Goal: Transaction & Acquisition: Purchase product/service

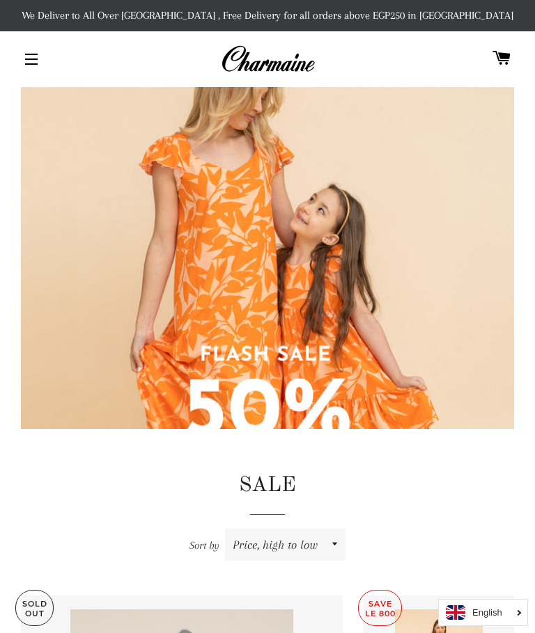
click at [31, 60] on span "button" at bounding box center [31, 58] width 13 height 1
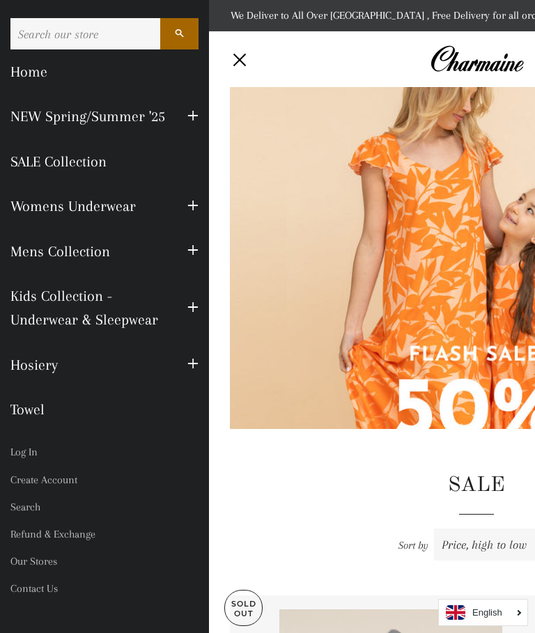
click at [44, 145] on link "SALE Collection" at bounding box center [104, 161] width 209 height 45
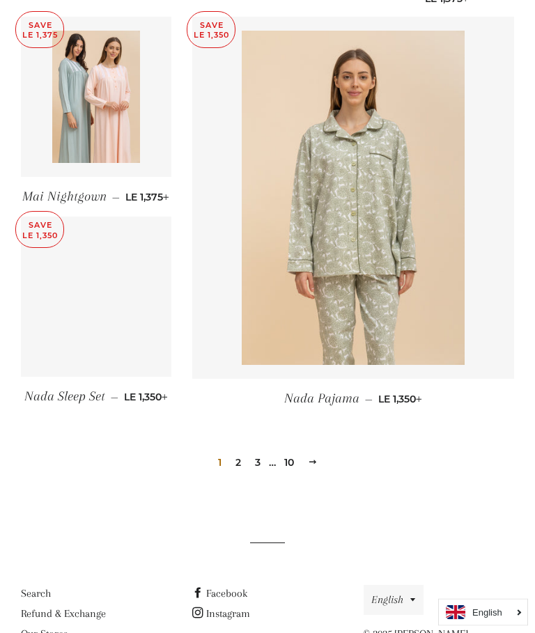
scroll to position [1913, 0]
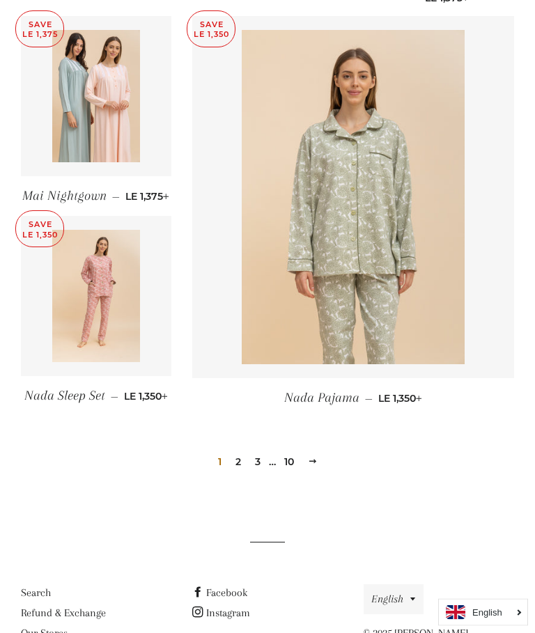
click at [322, 454] on link "Next" at bounding box center [312, 462] width 21 height 22
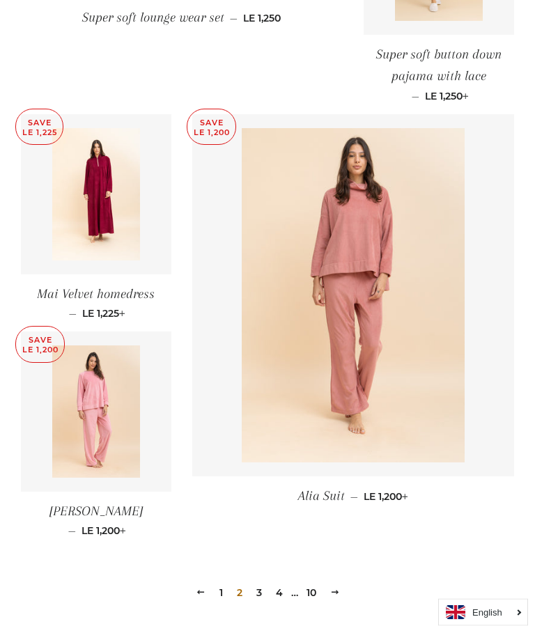
scroll to position [1812, 0]
click at [335, 586] on span at bounding box center [335, 591] width 10 height 10
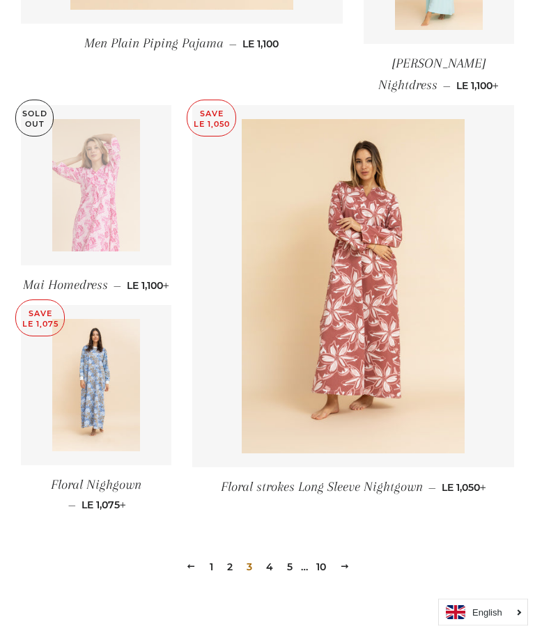
scroll to position [1794, 0]
click at [349, 566] on link "Next" at bounding box center [344, 566] width 21 height 22
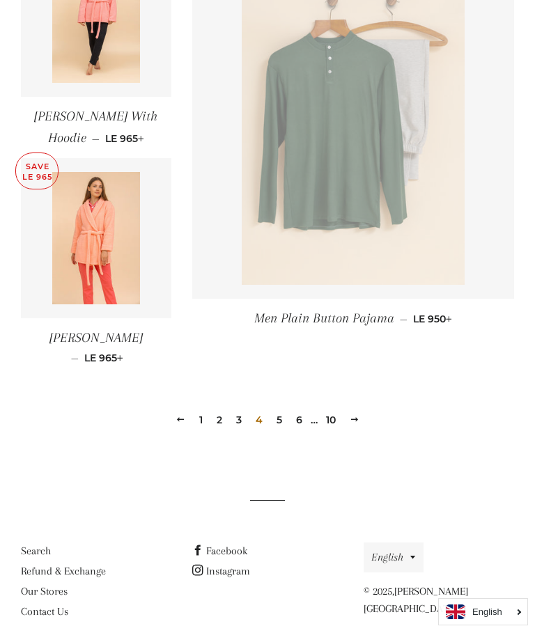
scroll to position [1922, 0]
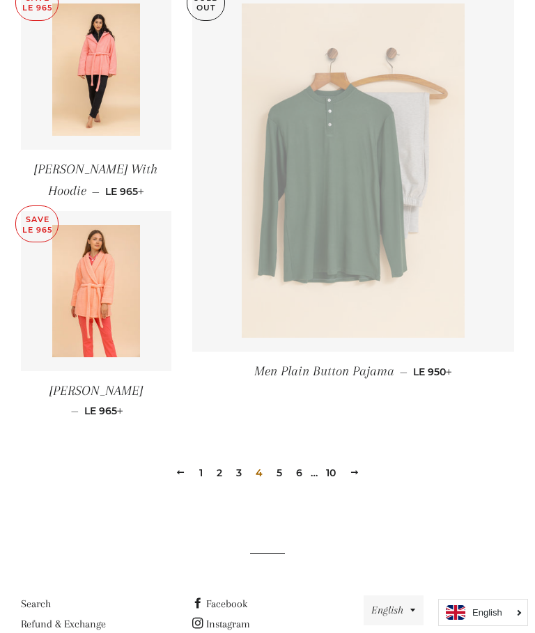
click at [358, 467] on span at bounding box center [354, 472] width 10 height 10
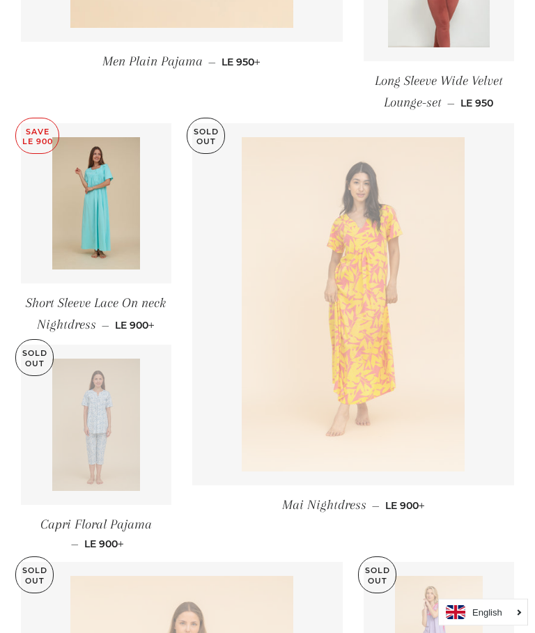
scroll to position [915, 0]
click at [93, 223] on img at bounding box center [96, 203] width 88 height 132
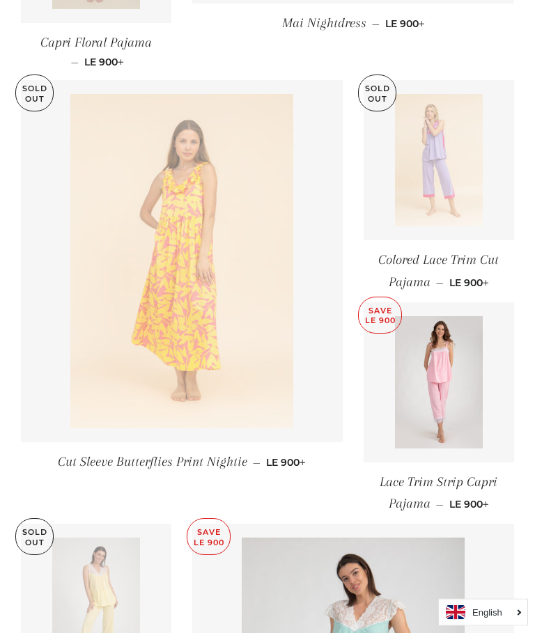
scroll to position [1397, 0]
click at [449, 381] on img at bounding box center [439, 382] width 88 height 132
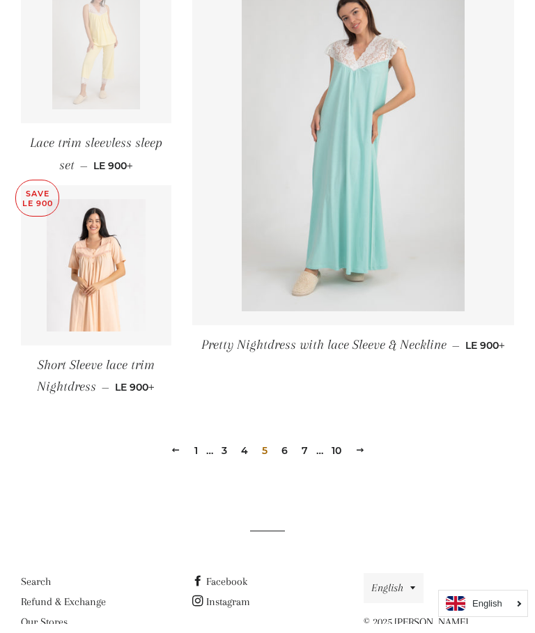
scroll to position [2000, 0]
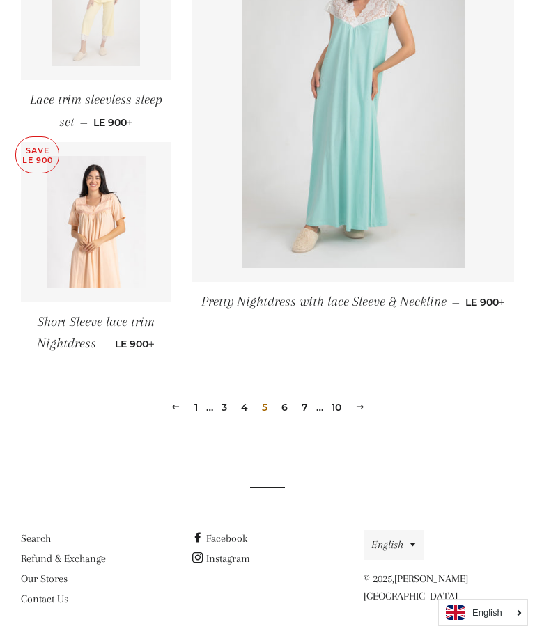
click at [359, 402] on span at bounding box center [360, 407] width 10 height 10
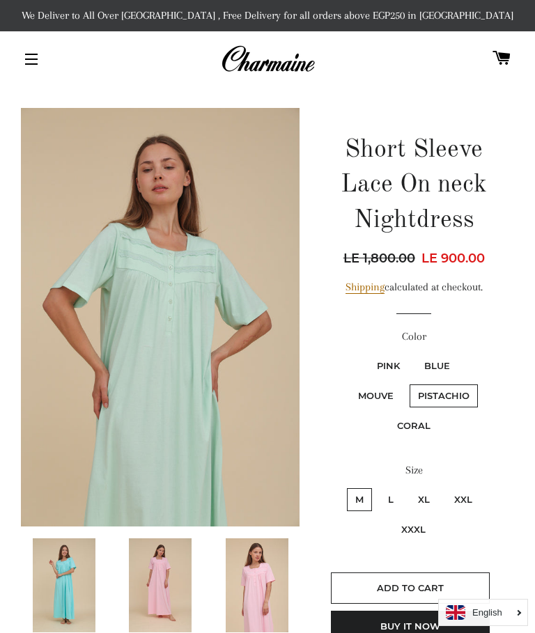
click at [367, 394] on label "Mouve" at bounding box center [375, 395] width 52 height 23
click at [461, 353] on input "Mouve" at bounding box center [461, 352] width 1 height 1
radio input "true"
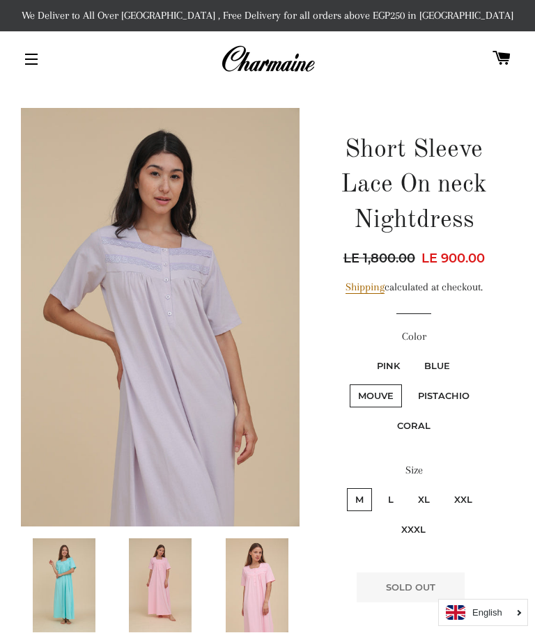
click at [392, 358] on label "Pink" at bounding box center [388, 365] width 40 height 23
click at [367, 353] on input "Pink" at bounding box center [366, 352] width 1 height 1
radio input "true"
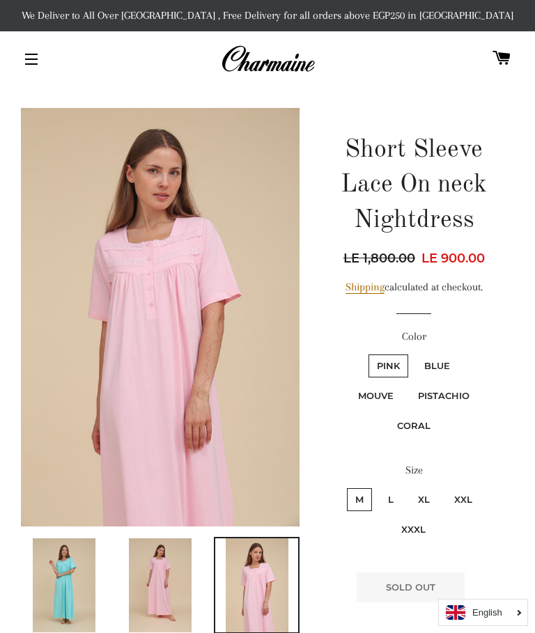
click at [450, 355] on label "Blue" at bounding box center [437, 365] width 42 height 23
click at [414, 353] on input "Blue" at bounding box center [413, 352] width 1 height 1
radio input "true"
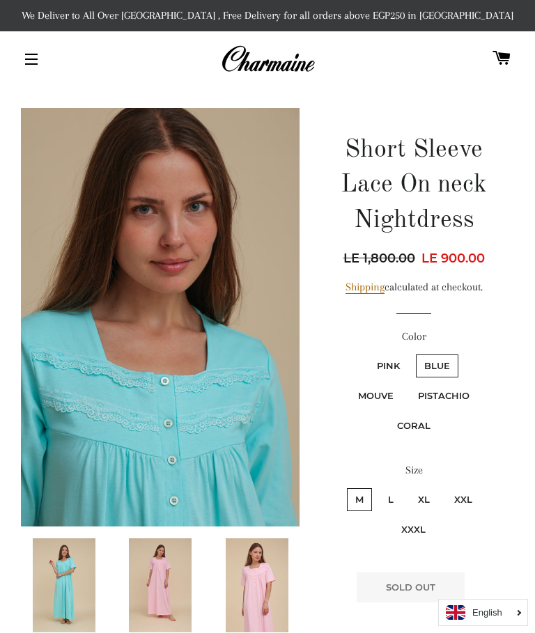
click at [451, 388] on label "Pistachio" at bounding box center [443, 395] width 68 height 23
click at [408, 383] on input "Pistachio" at bounding box center [407, 382] width 1 height 1
radio input "true"
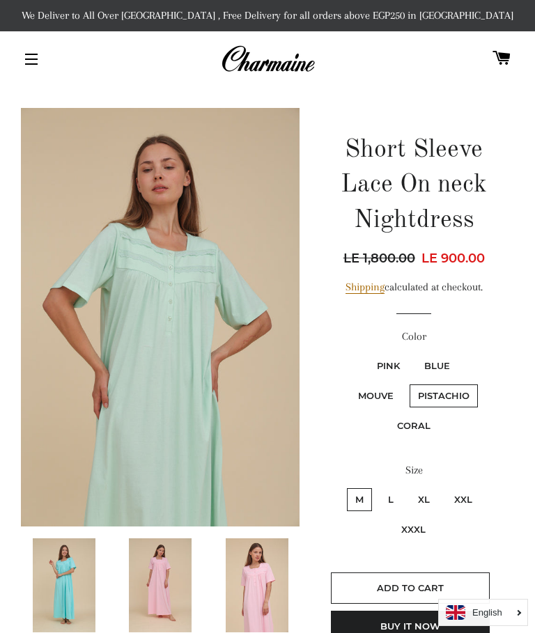
click at [371, 393] on label "Mouve" at bounding box center [375, 395] width 52 height 23
click at [461, 353] on input "Mouve" at bounding box center [461, 352] width 1 height 1
radio input "true"
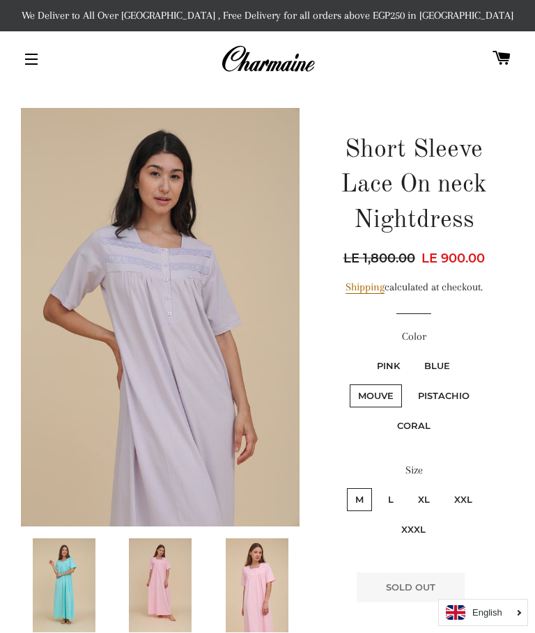
click at [394, 359] on label "Pink" at bounding box center [388, 365] width 40 height 23
click at [367, 353] on input "Pink" at bounding box center [366, 352] width 1 height 1
radio input "true"
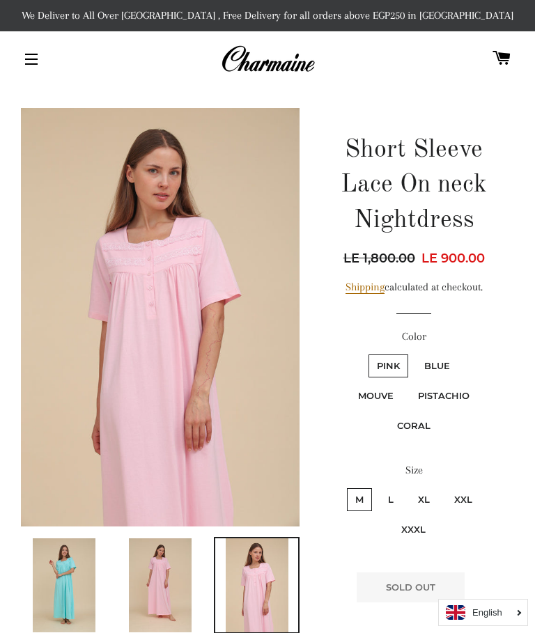
click at [450, 360] on label "Blue" at bounding box center [437, 365] width 42 height 23
click at [414, 353] on input "Blue" at bounding box center [413, 352] width 1 height 1
radio input "true"
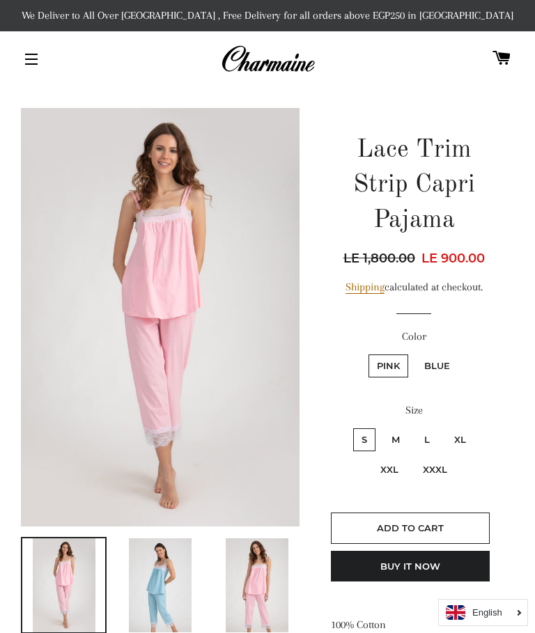
click at [447, 360] on label "Blue" at bounding box center [437, 365] width 42 height 23
click at [414, 353] on input "Blue" at bounding box center [413, 352] width 1 height 1
radio input "true"
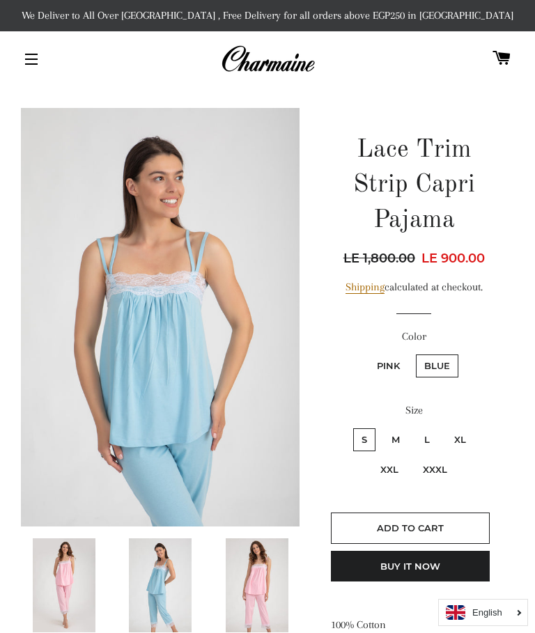
click at [395, 367] on label "Pink" at bounding box center [388, 365] width 40 height 23
click at [367, 353] on input "Pink" at bounding box center [366, 352] width 1 height 1
radio input "true"
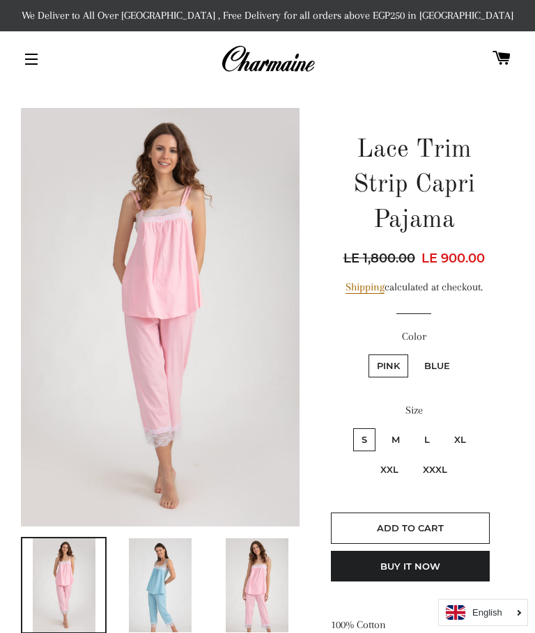
click at [138, 239] on img at bounding box center [160, 317] width 278 height 418
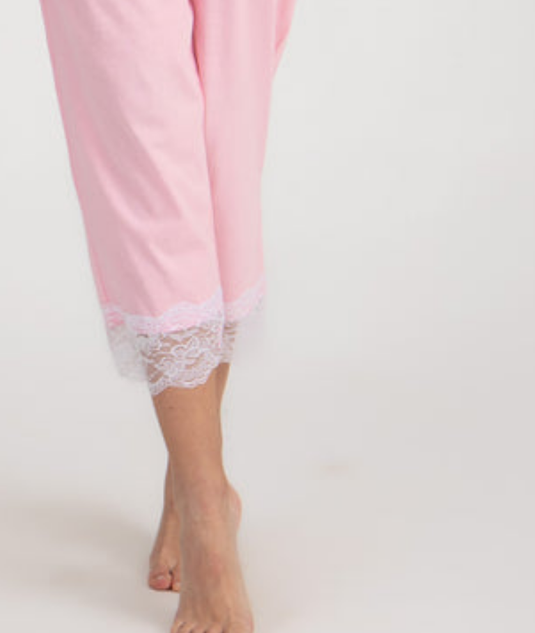
click at [150, 129] on img at bounding box center [267, 336] width 420 height 686
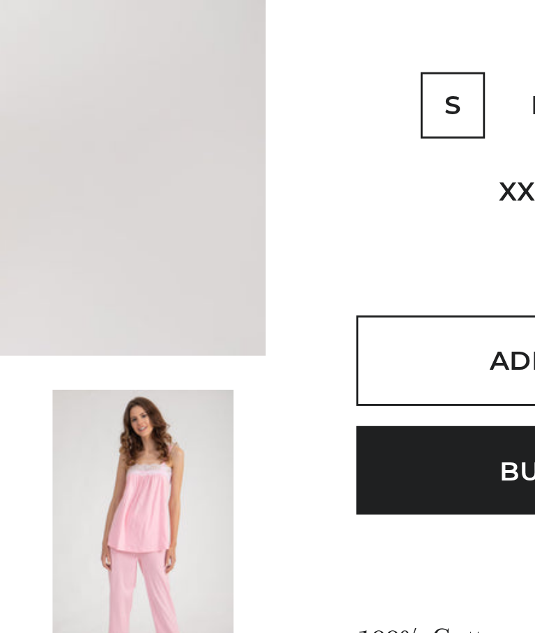
scroll to position [7, 0]
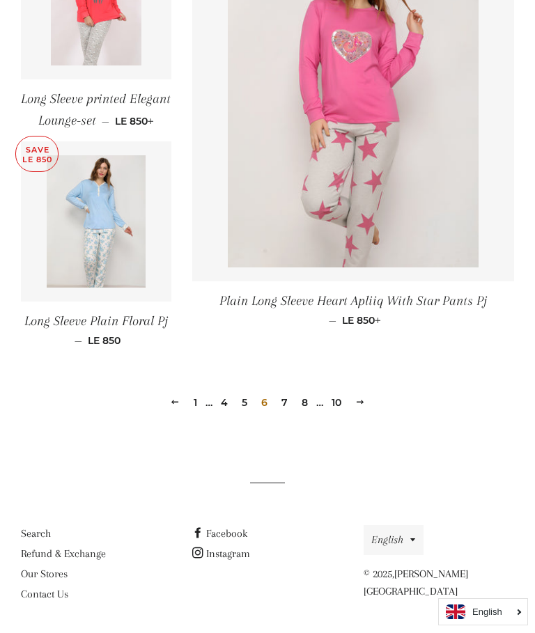
scroll to position [1961, 0]
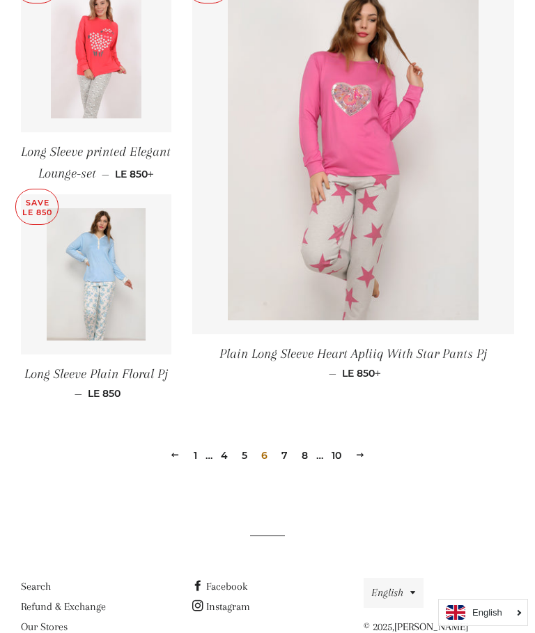
click at [368, 449] on link "Next" at bounding box center [359, 455] width 21 height 22
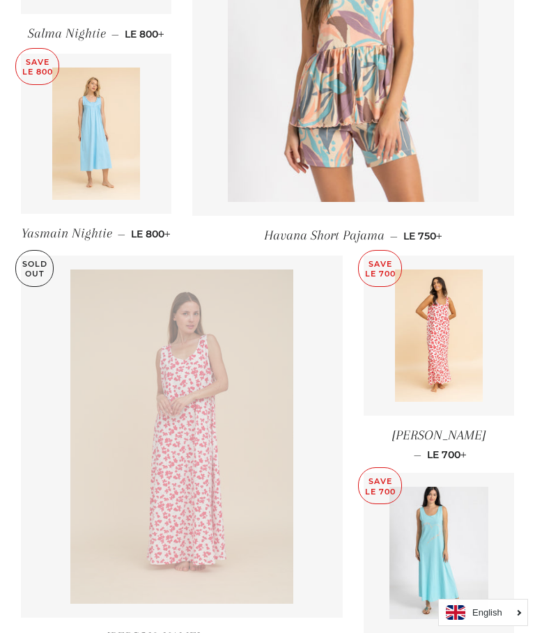
scroll to position [1175, 0]
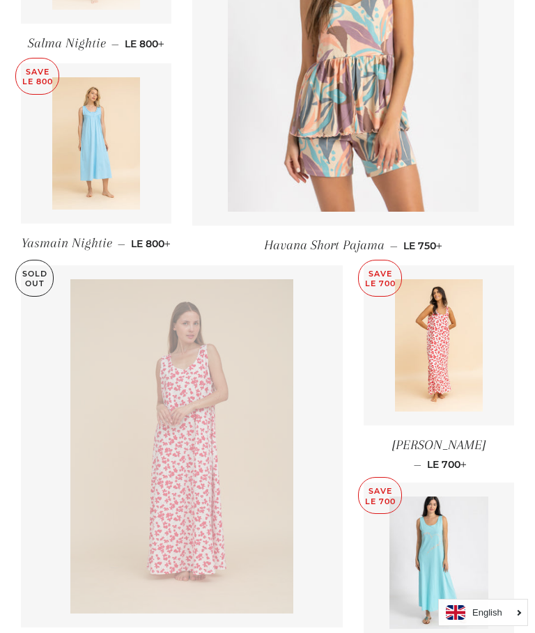
click at [102, 160] on img at bounding box center [96, 143] width 88 height 132
click at [449, 333] on img at bounding box center [439, 345] width 88 height 132
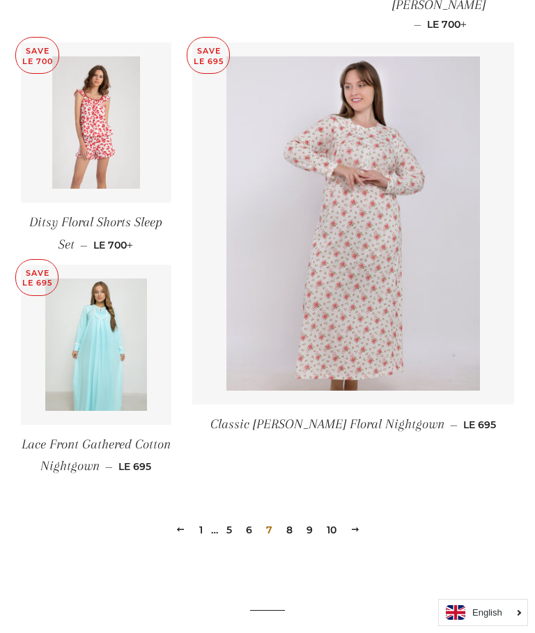
scroll to position [1840, 0]
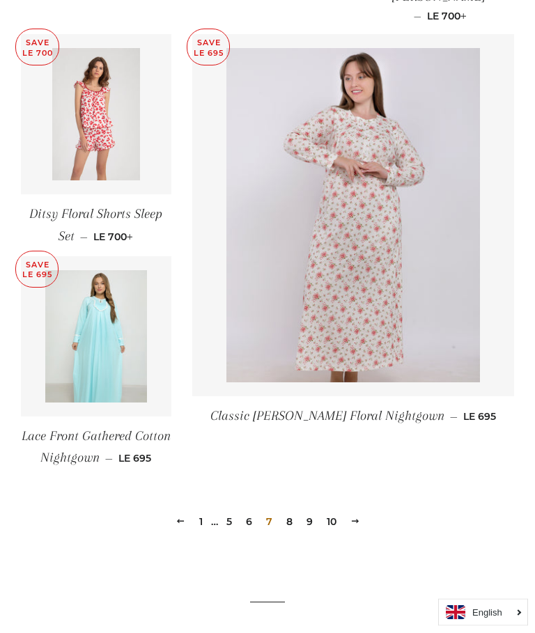
click at [360, 511] on link "Next" at bounding box center [355, 522] width 21 height 22
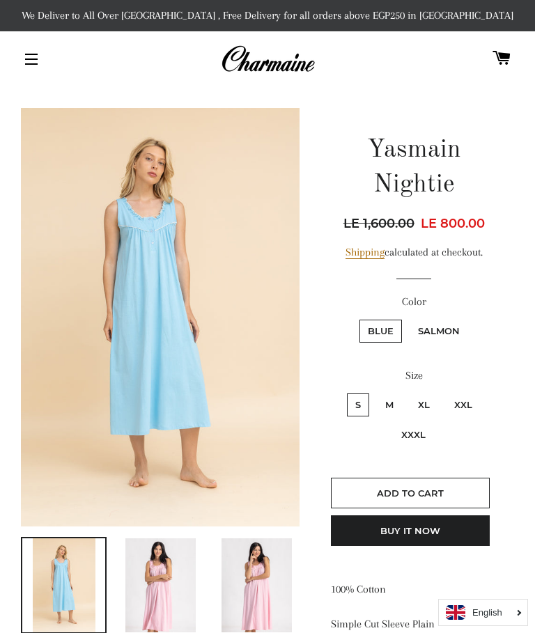
click at [143, 270] on img at bounding box center [160, 317] width 278 height 418
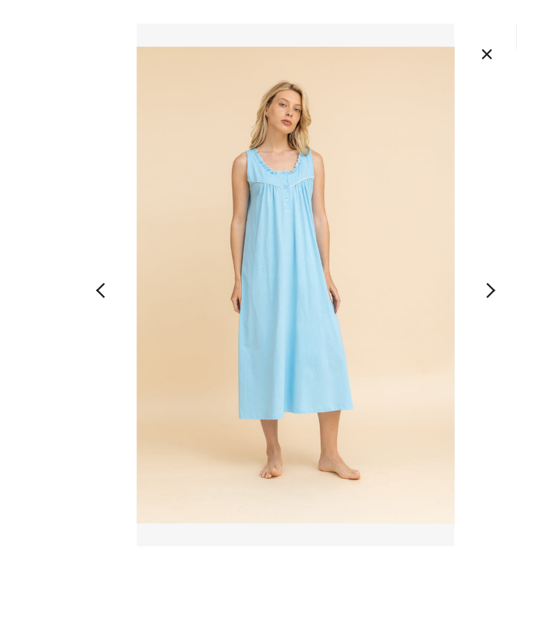
scroll to position [42, 0]
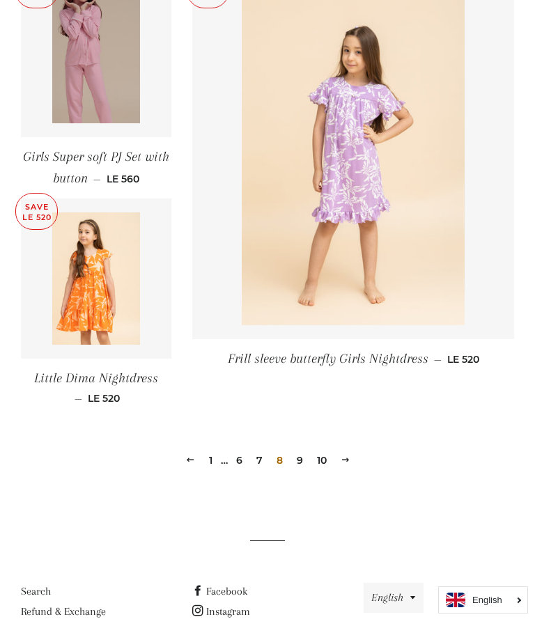
scroll to position [1975, 0]
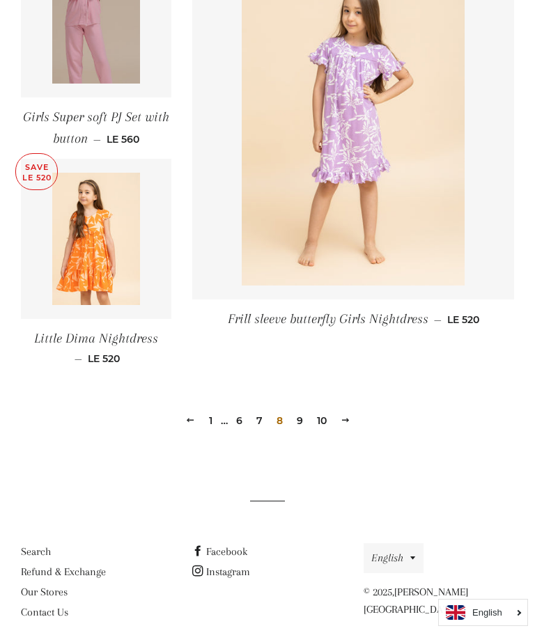
click at [351, 409] on link "Next" at bounding box center [345, 420] width 21 height 22
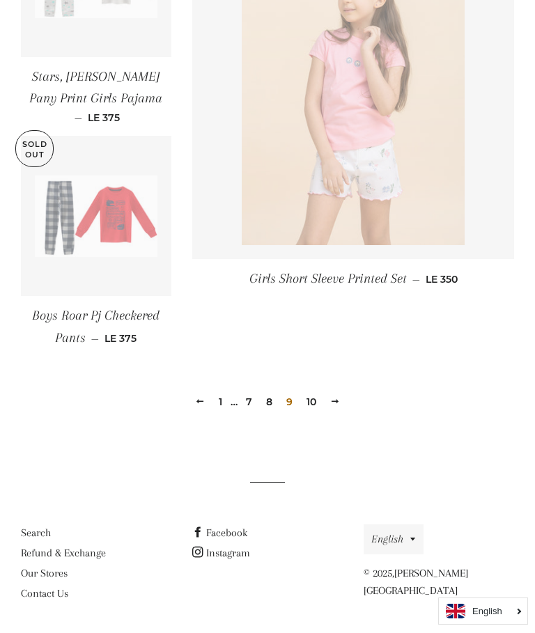
scroll to position [1961, 0]
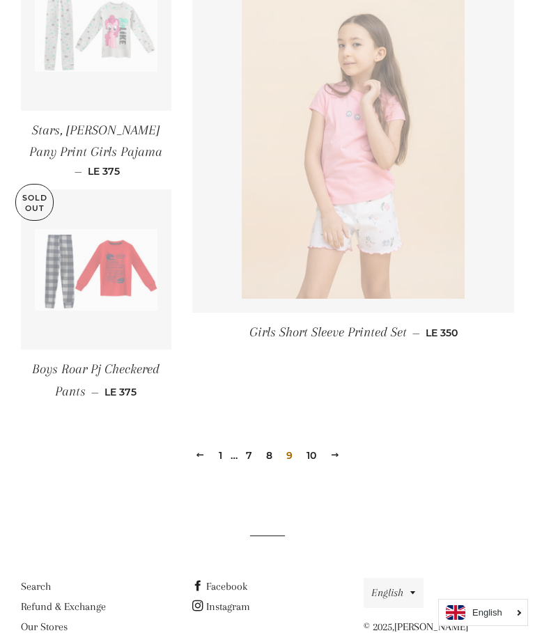
click at [343, 445] on link "Next" at bounding box center [334, 455] width 21 height 22
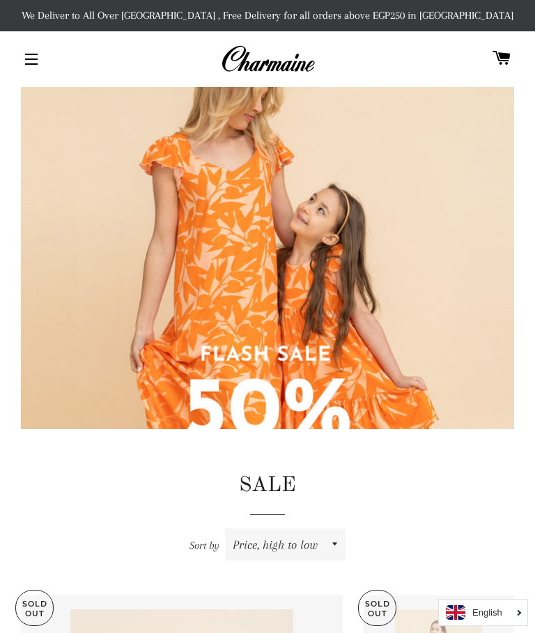
click at [31, 55] on span "button" at bounding box center [31, 54] width 13 height 1
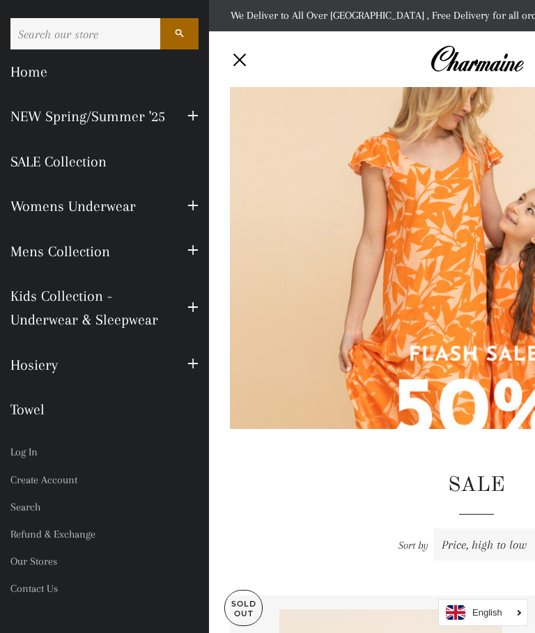
click at [81, 109] on link "NEW Spring/Summer '25" at bounding box center [88, 116] width 177 height 45
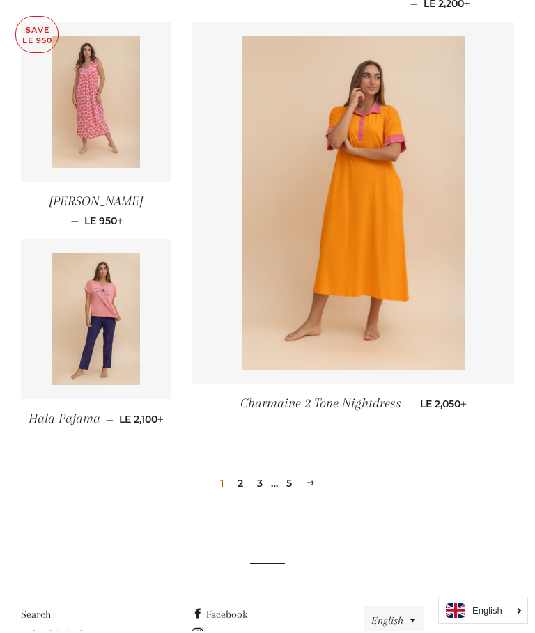
scroll to position [1892, 0]
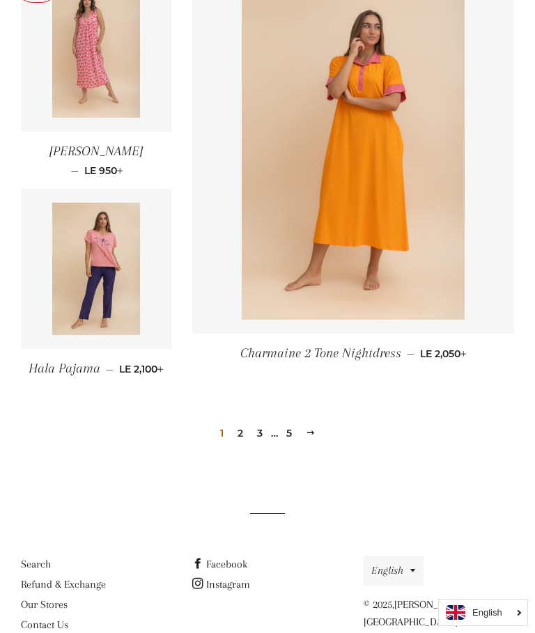
click at [320, 422] on link "Next" at bounding box center [310, 433] width 21 height 22
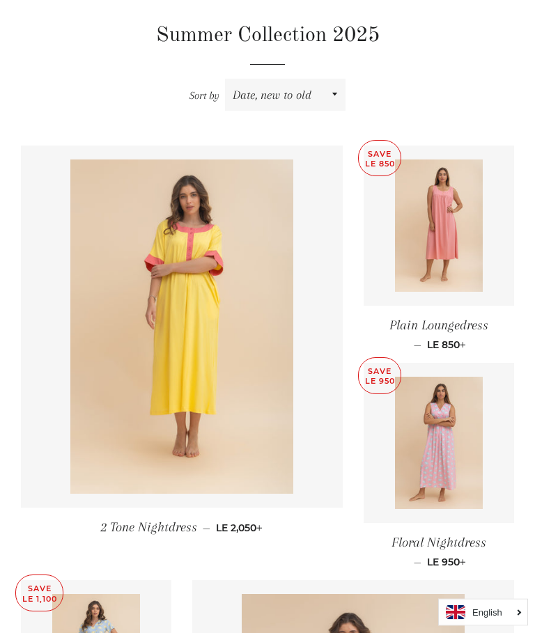
scroll to position [450, 0]
click at [449, 238] on img at bounding box center [439, 225] width 88 height 132
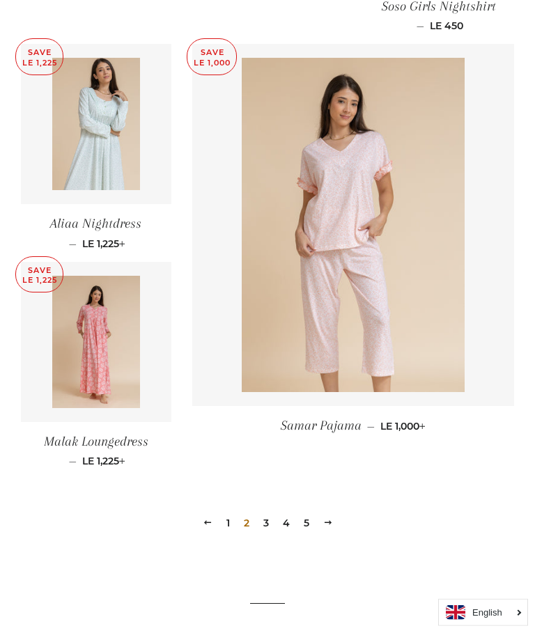
scroll to position [1860, 0]
click at [326, 516] on span at bounding box center [328, 521] width 10 height 10
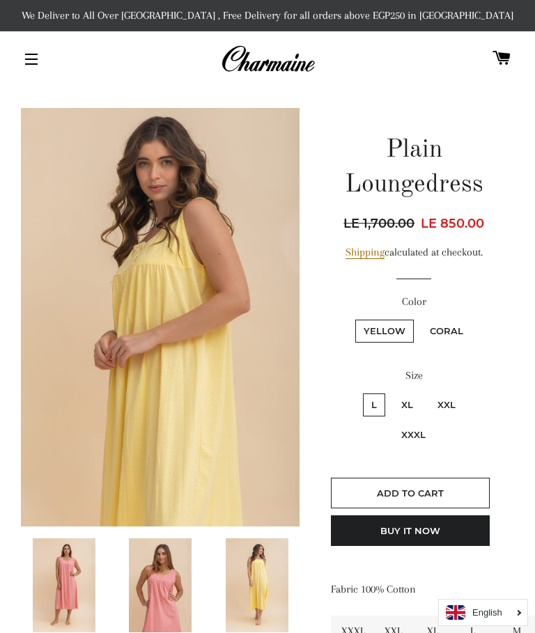
click at [173, 562] on img at bounding box center [160, 585] width 63 height 94
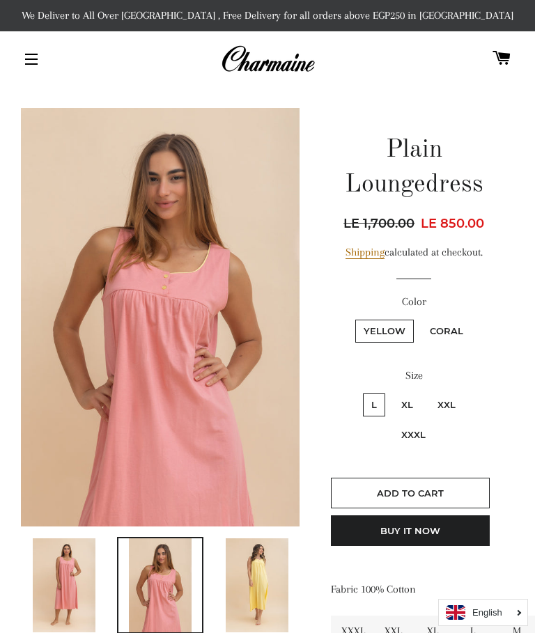
click at [136, 409] on img at bounding box center [160, 317] width 278 height 418
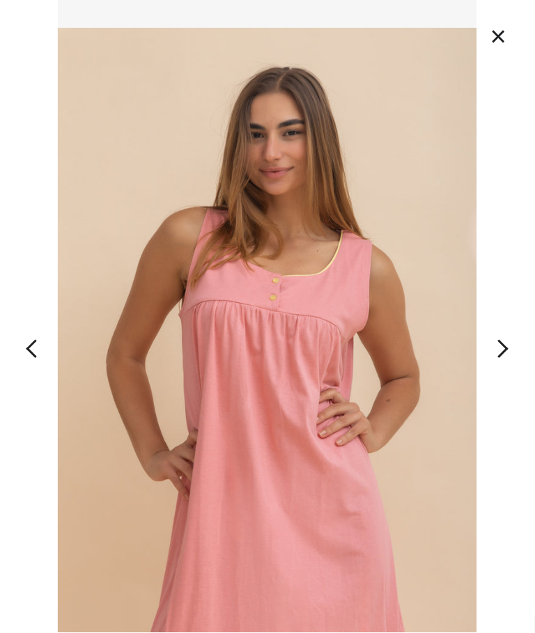
click at [507, 36] on button "×" at bounding box center [498, 36] width 31 height 31
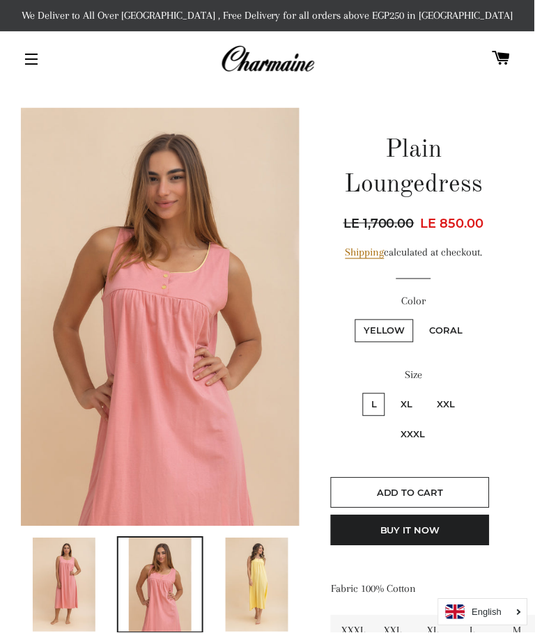
scroll to position [52, 0]
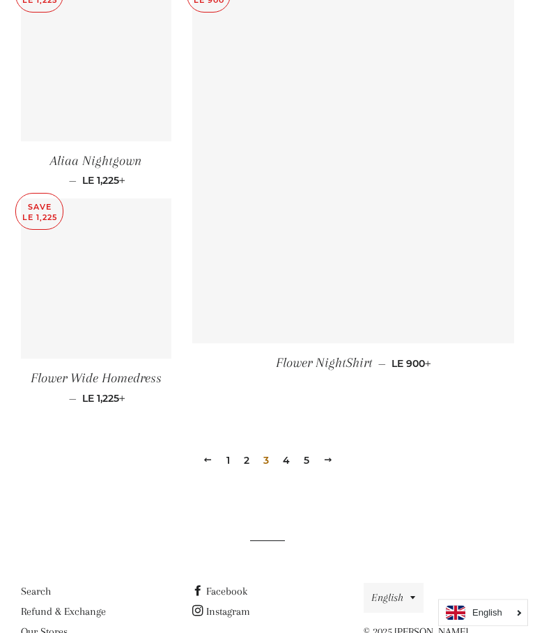
scroll to position [1905, 0]
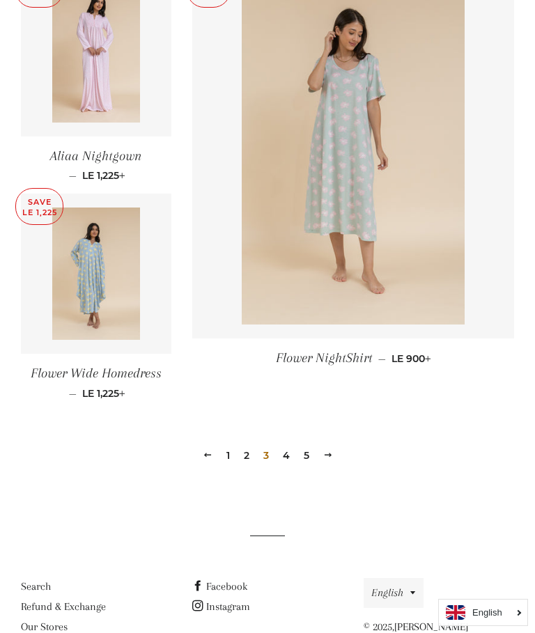
click at [334, 451] on link "Next" at bounding box center [327, 455] width 21 height 22
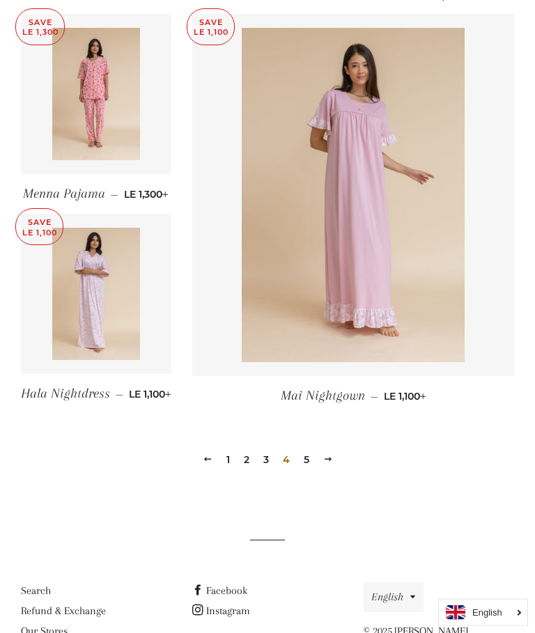
scroll to position [1835, 0]
click at [333, 469] on link "Next" at bounding box center [327, 459] width 21 height 22
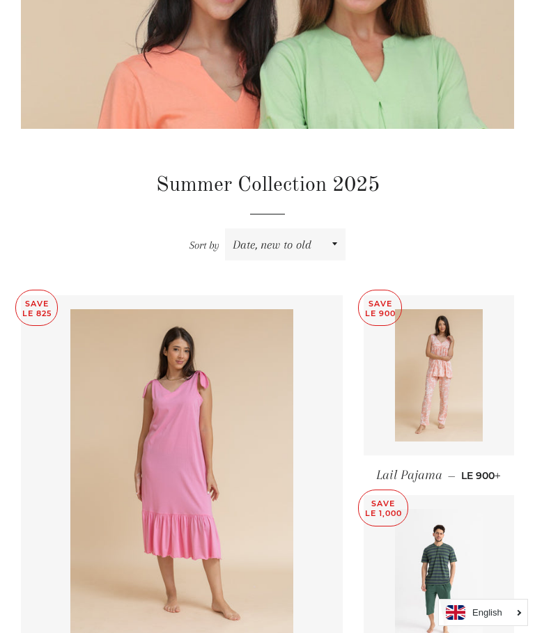
scroll to position [301, 0]
click at [448, 358] on img at bounding box center [439, 374] width 88 height 132
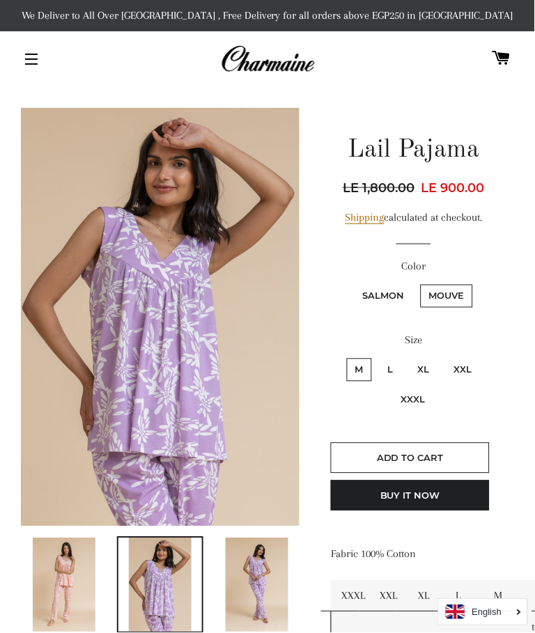
click at [382, 296] on label "Salmon" at bounding box center [383, 296] width 58 height 23
click at [353, 283] on input "Salmon" at bounding box center [352, 283] width 1 height 1
radio input "true"
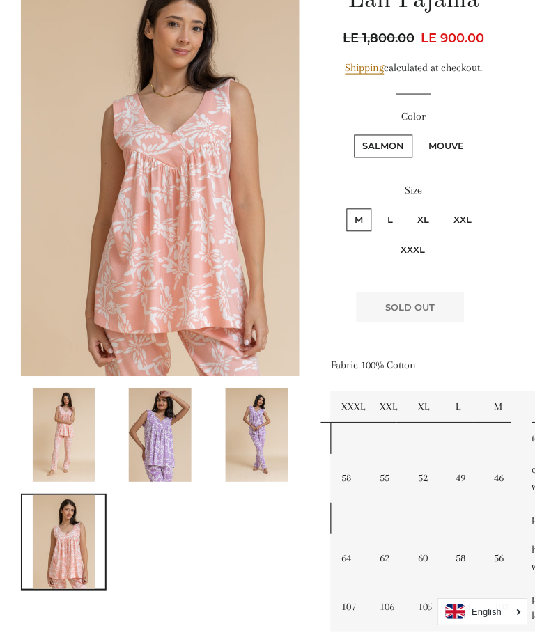
scroll to position [182, 0]
